Goal: Transaction & Acquisition: Purchase product/service

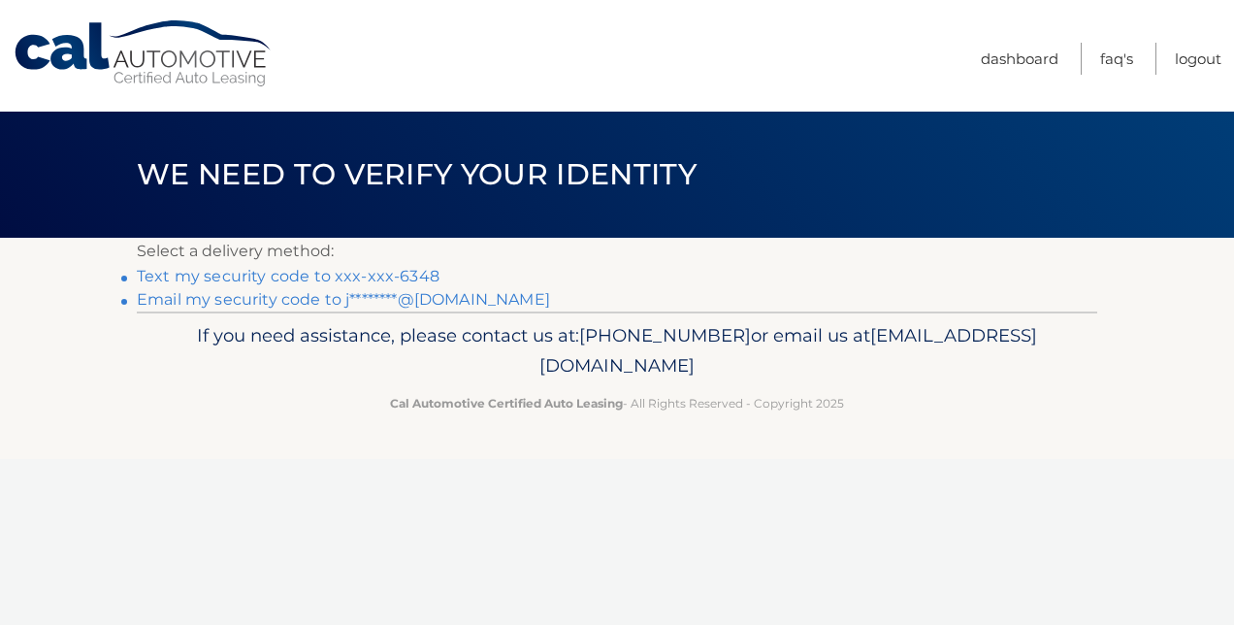
click at [272, 276] on link "Text my security code to xxx-xxx-6348" at bounding box center [288, 276] width 303 height 18
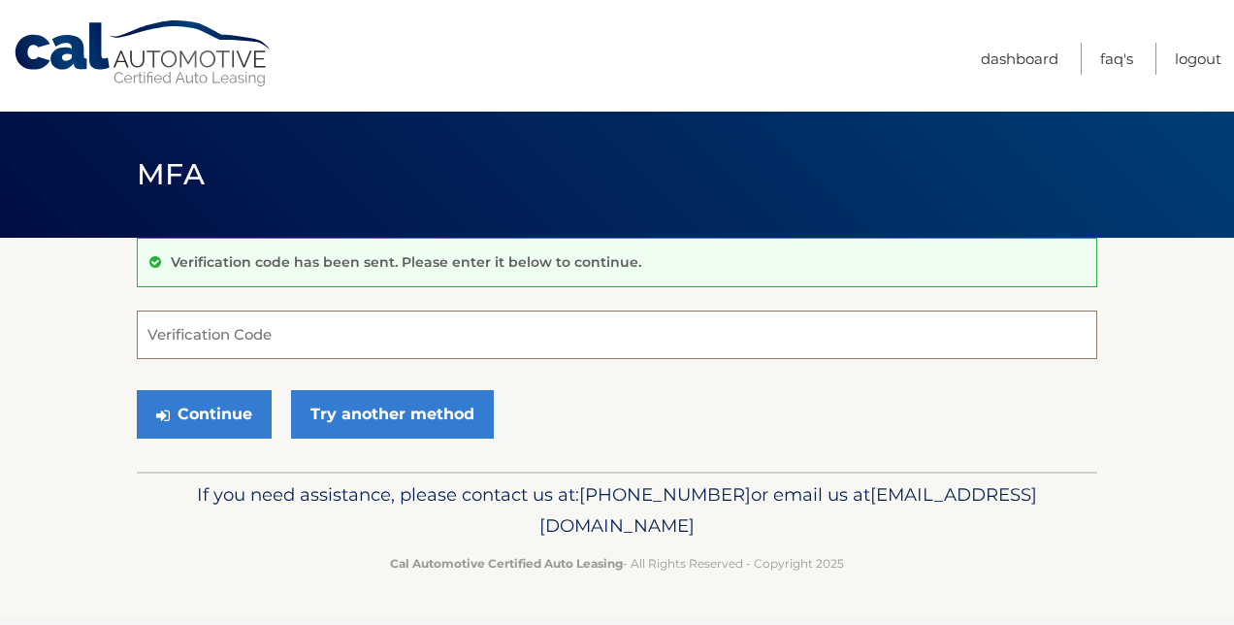
click at [228, 329] on input "Verification Code" at bounding box center [617, 334] width 961 height 49
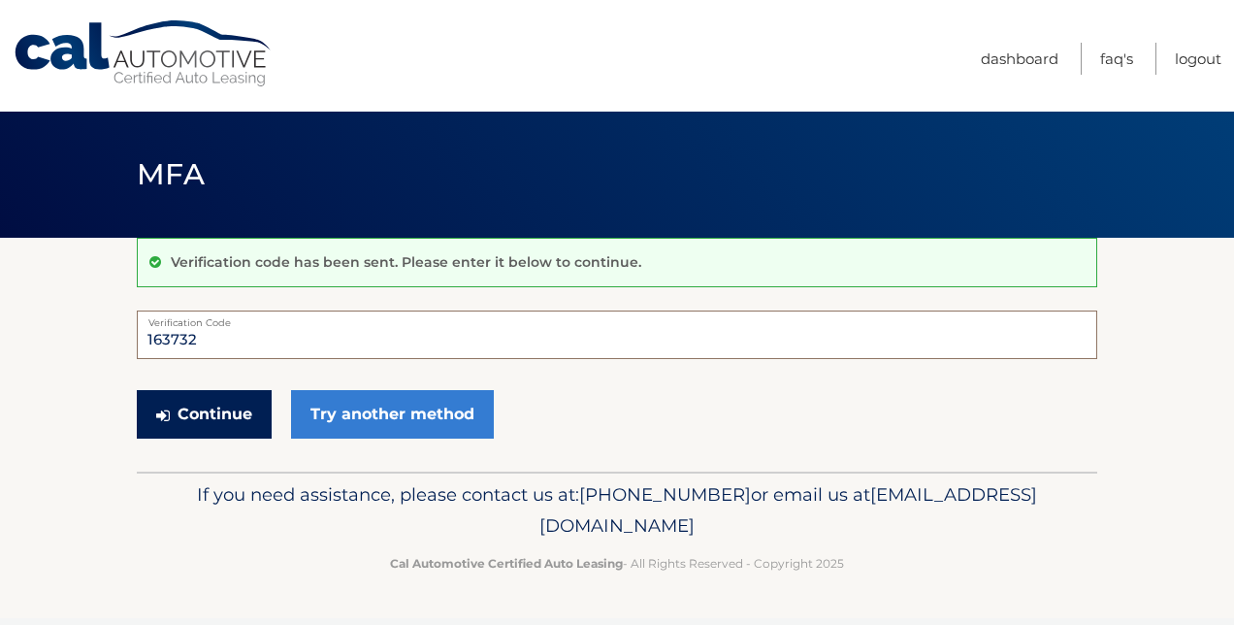
type input "163732"
click at [223, 420] on button "Continue" at bounding box center [204, 414] width 135 height 49
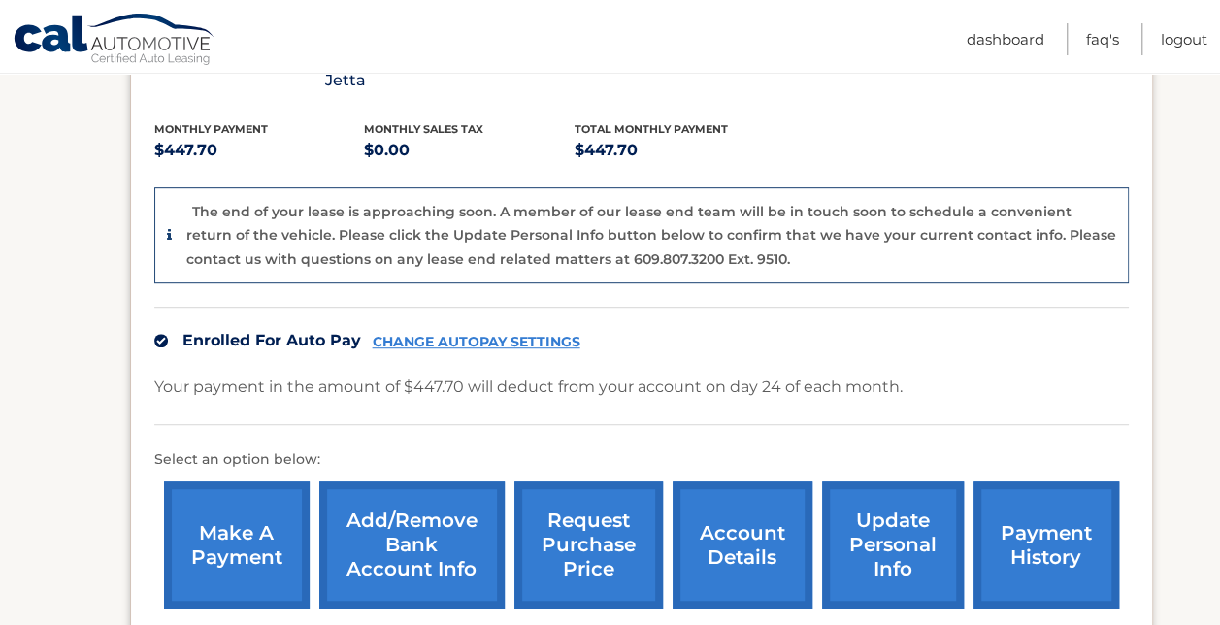
scroll to position [410, 0]
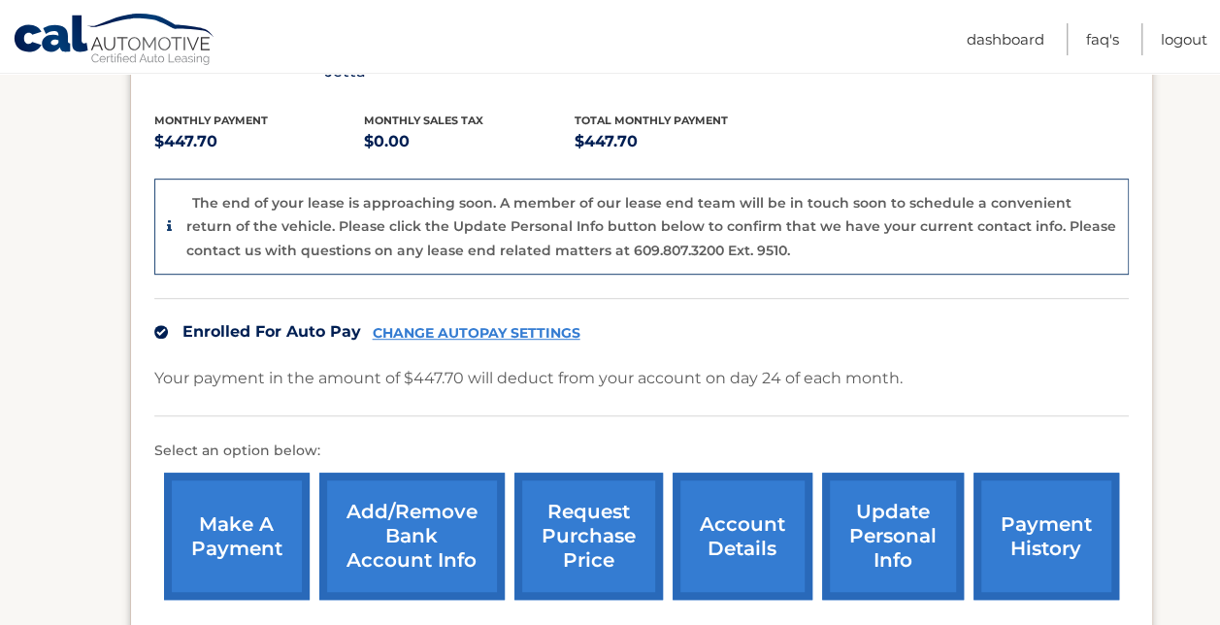
click at [283, 485] on link "make a payment" at bounding box center [237, 535] width 146 height 127
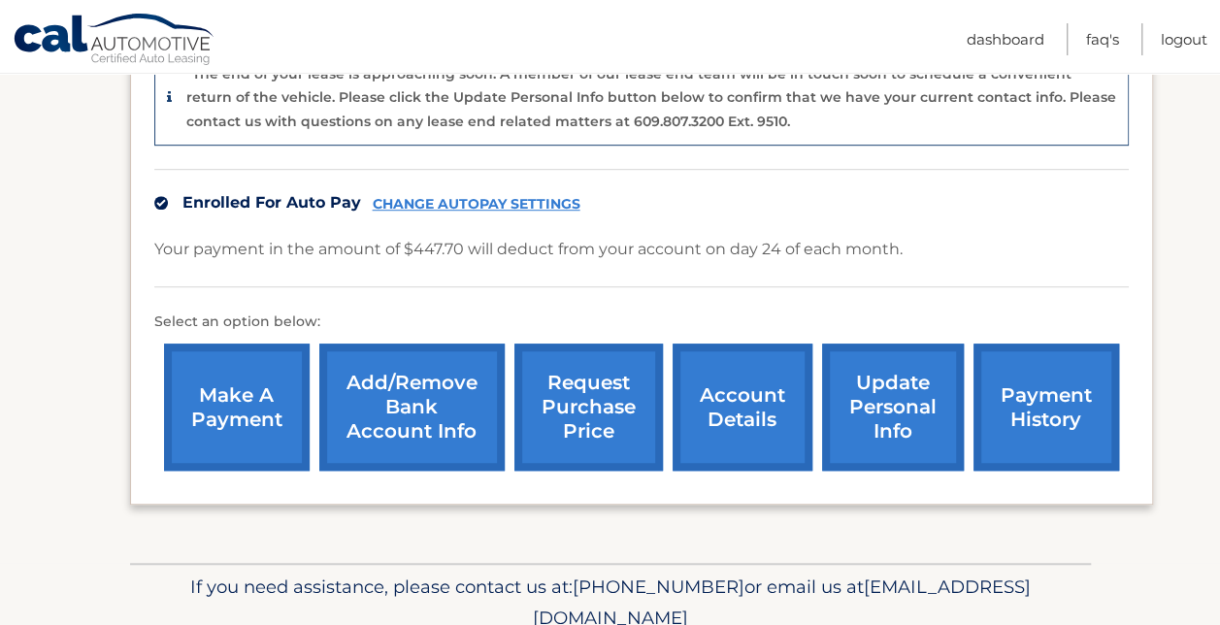
scroll to position [559, 0]
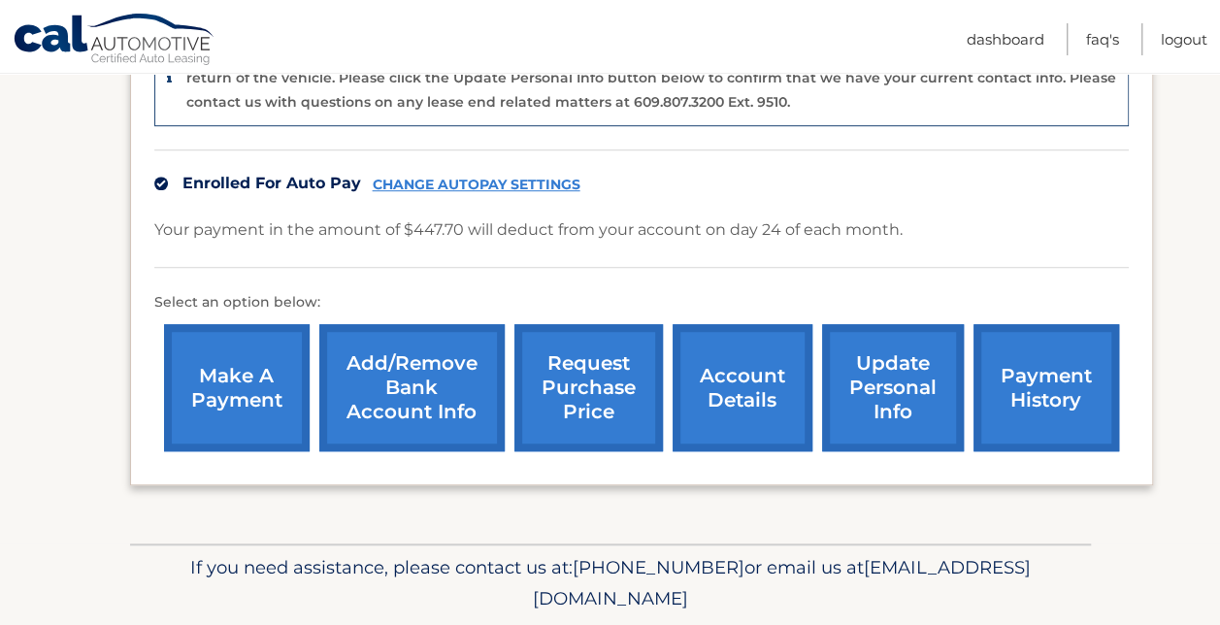
click at [208, 384] on link "make a payment" at bounding box center [237, 387] width 146 height 127
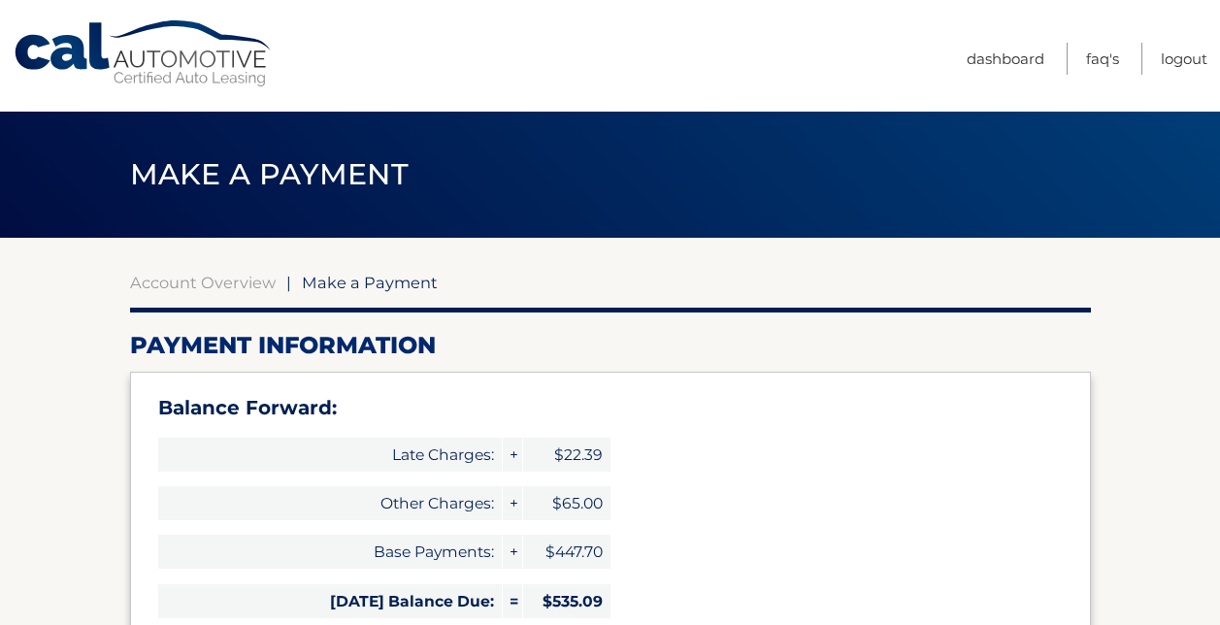
select select "Y2U1N2Y3MzQtZGQ0Ny00MWU1LWFmMzQtZDQzYjVhZmUzNzQ2"
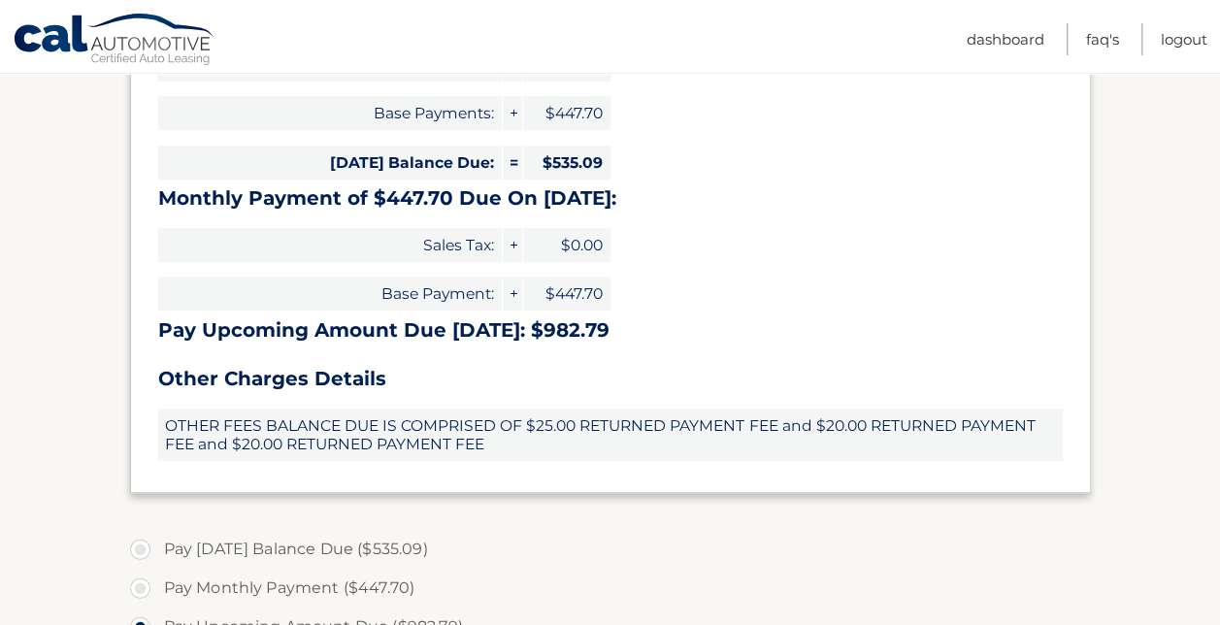
scroll to position [438, 0]
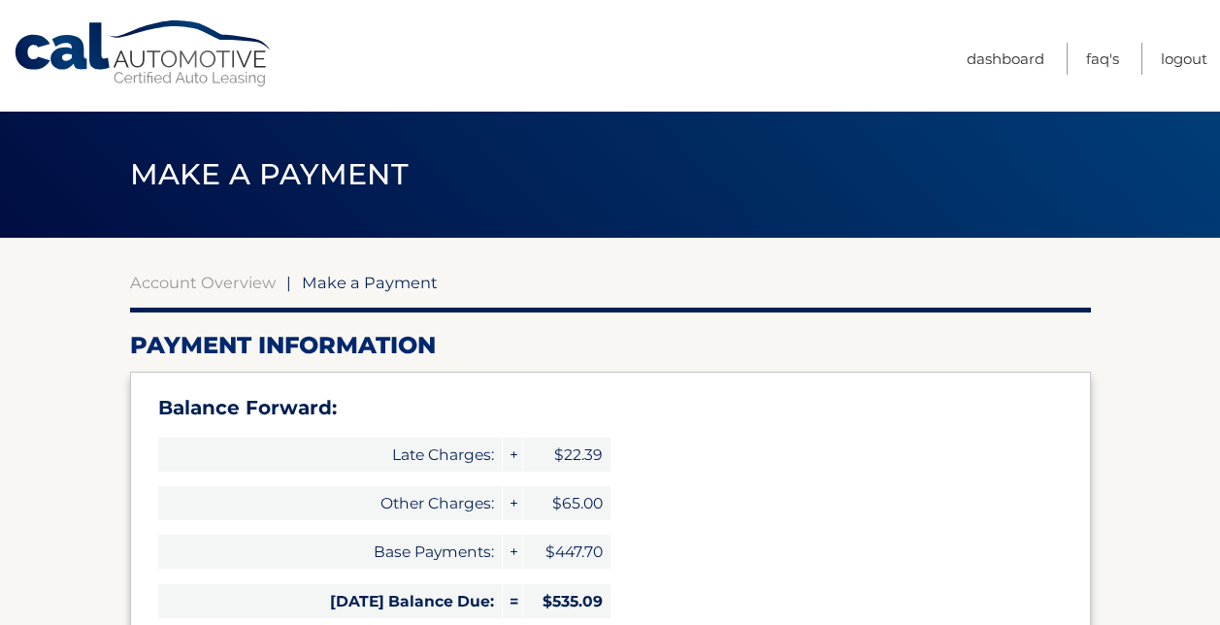
select select "Y2U1N2Y3MzQtZGQ0Ny00MWU1LWFmMzQtZDQzYjVhZmUzNzQ2"
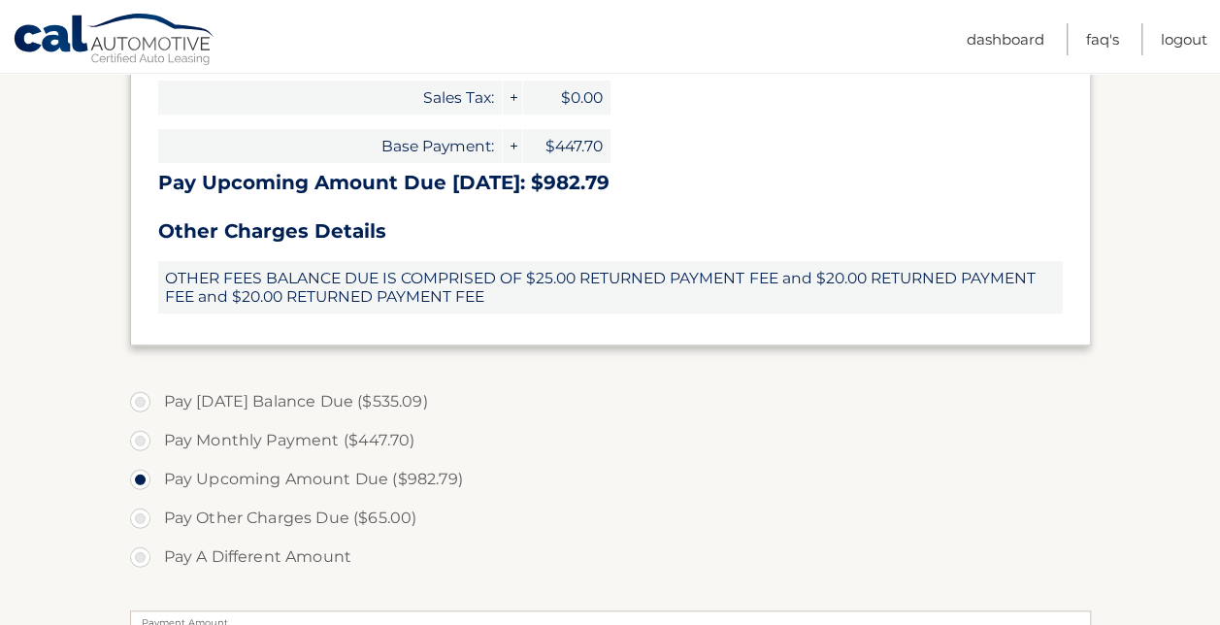
scroll to position [590, 0]
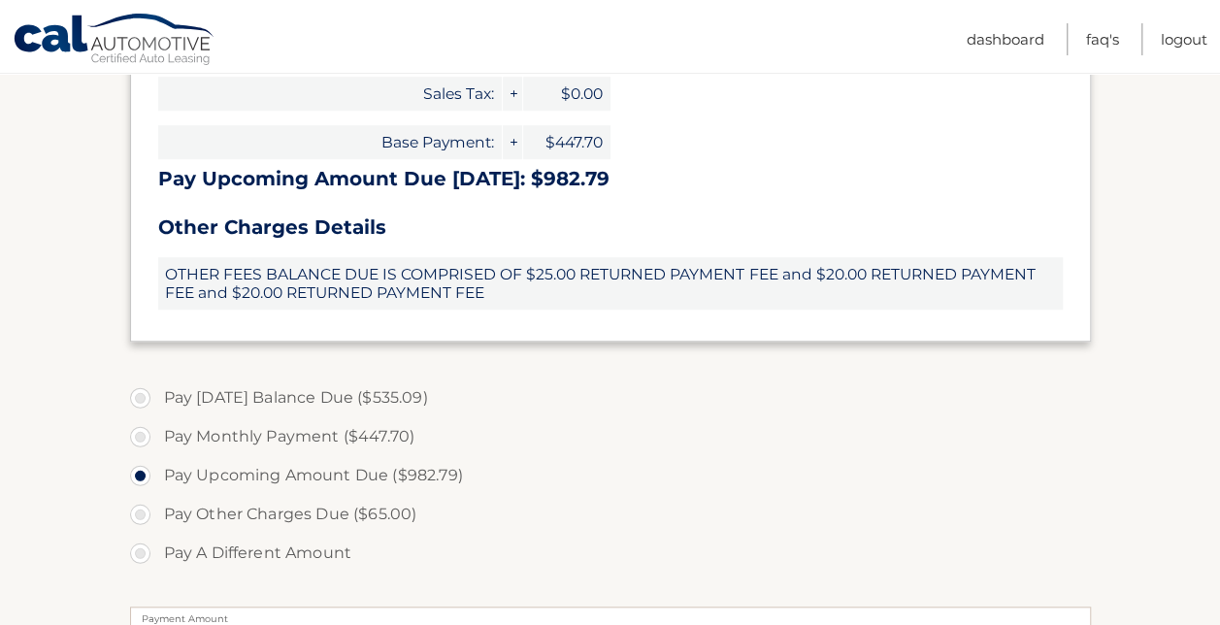
click at [140, 440] on label "Pay Monthly Payment ($447.70)" at bounding box center [610, 436] width 961 height 39
click at [140, 440] on input "Pay Monthly Payment ($447.70)" at bounding box center [147, 432] width 19 height 31
radio input "true"
type input "447.70"
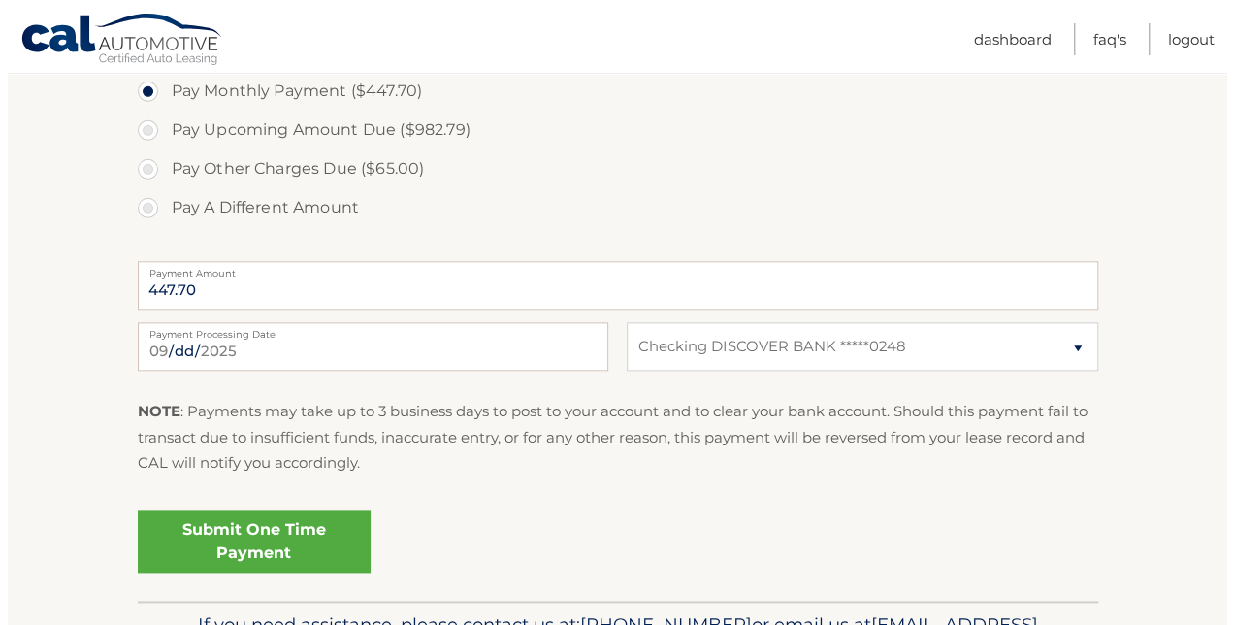
scroll to position [937, 0]
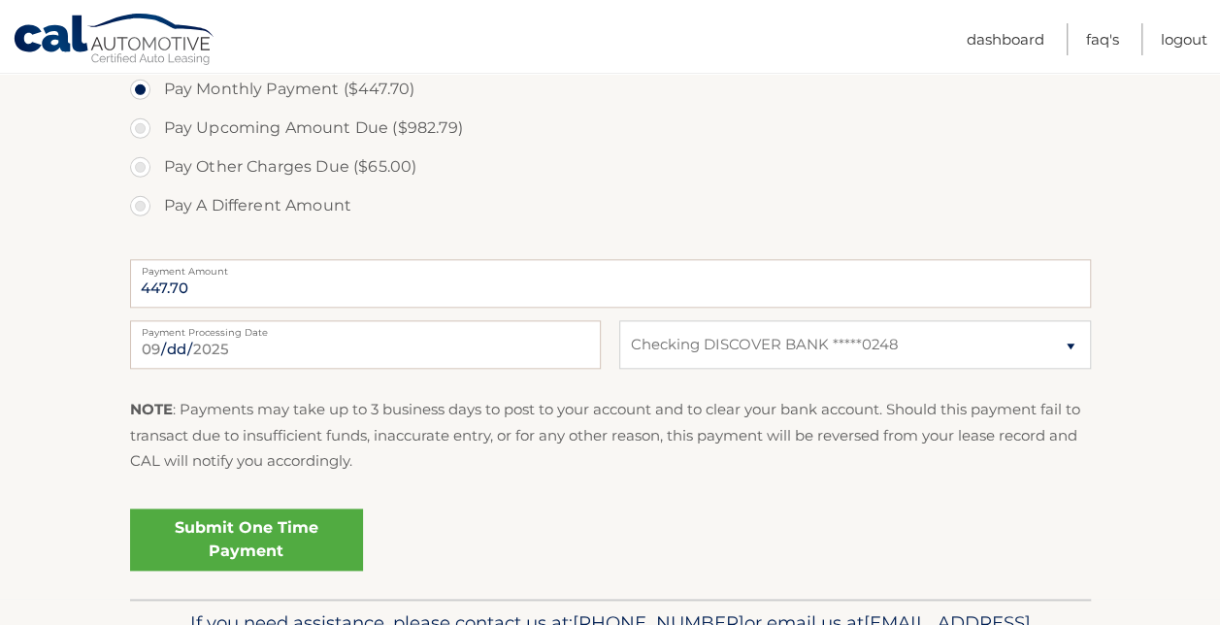
click at [227, 544] on link "Submit One Time Payment" at bounding box center [246, 539] width 233 height 62
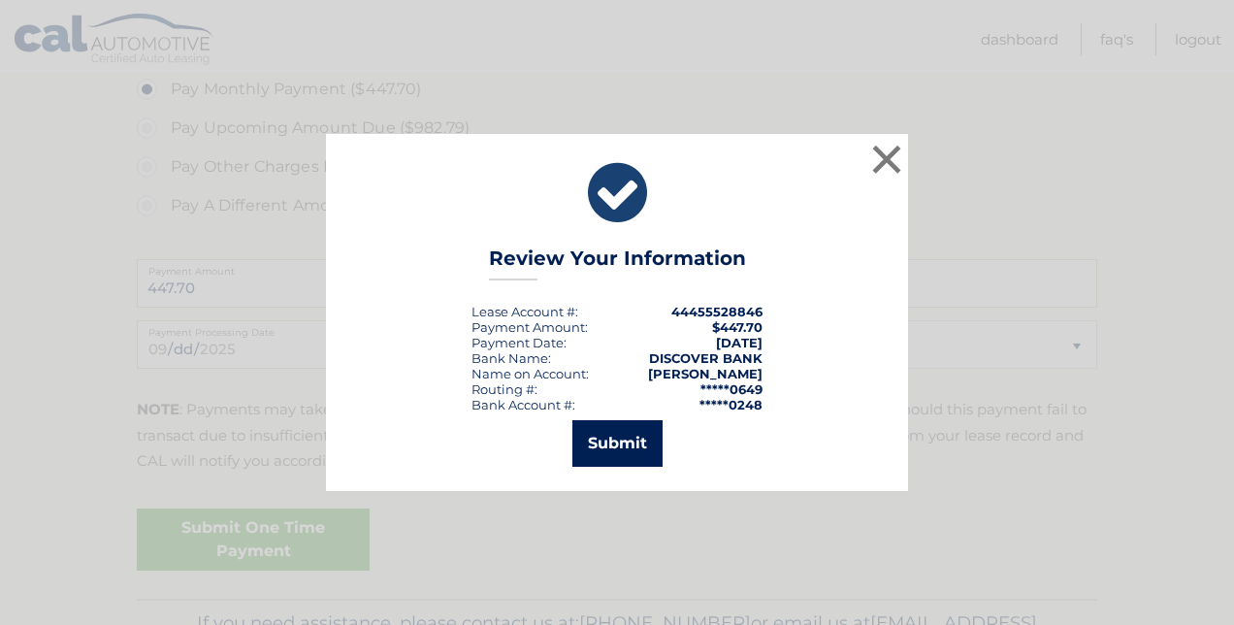
click at [616, 441] on button "Submit" at bounding box center [617, 443] width 90 height 47
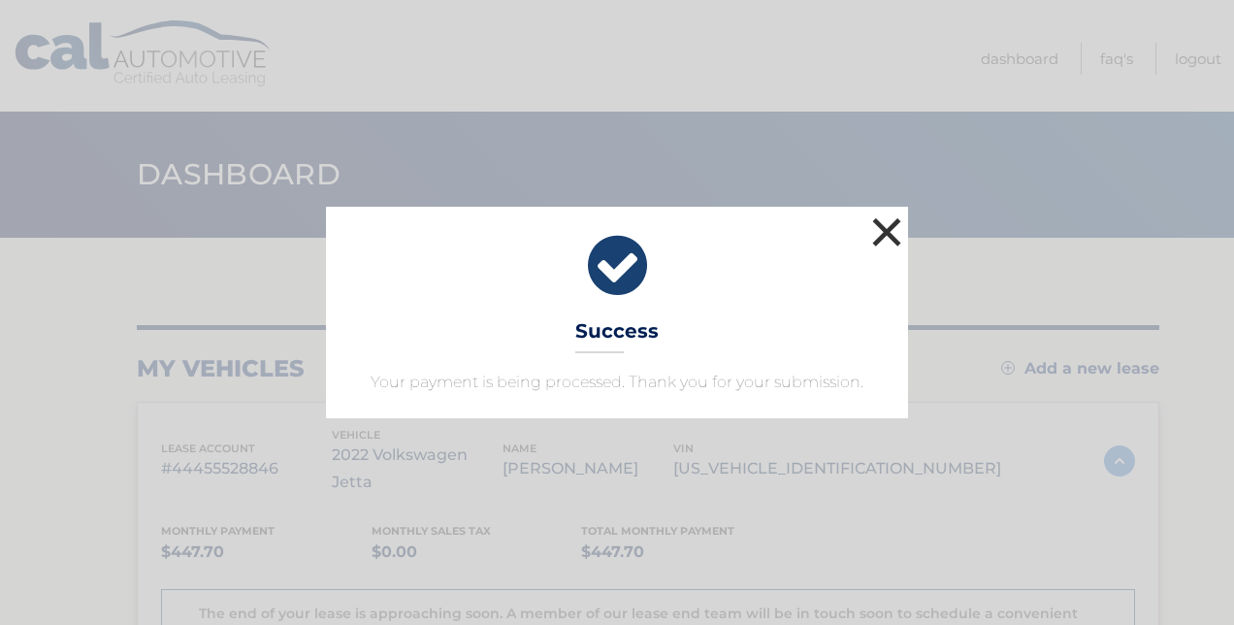
click at [897, 226] on button "×" at bounding box center [886, 231] width 39 height 39
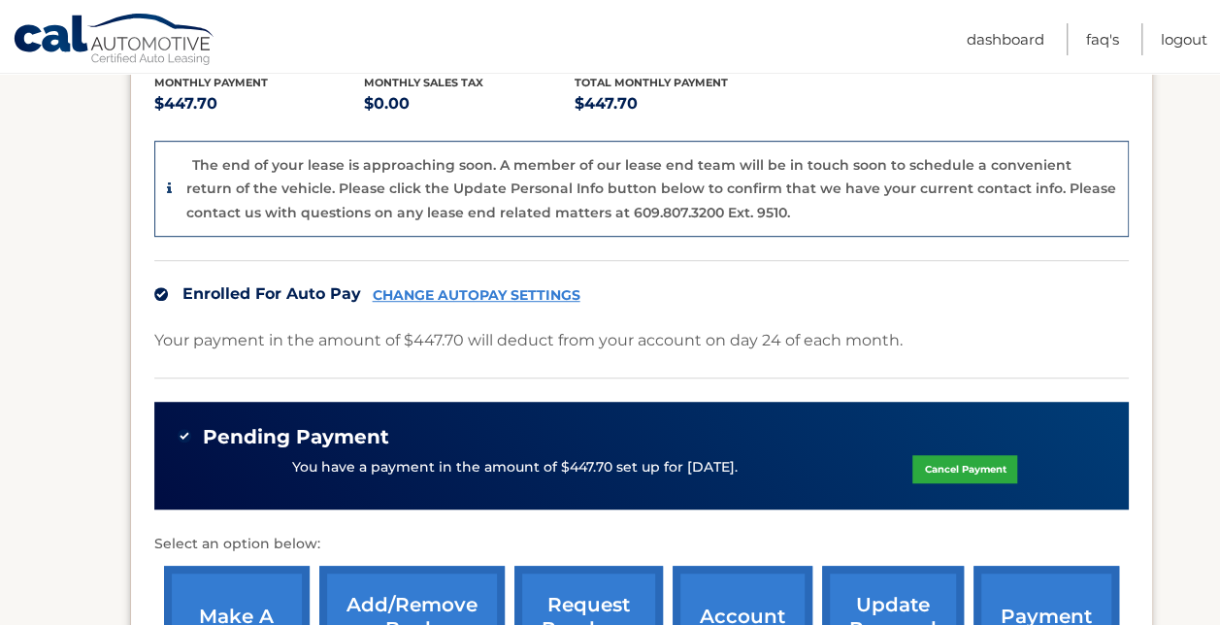
scroll to position [726, 0]
